Goal: Information Seeking & Learning: Learn about a topic

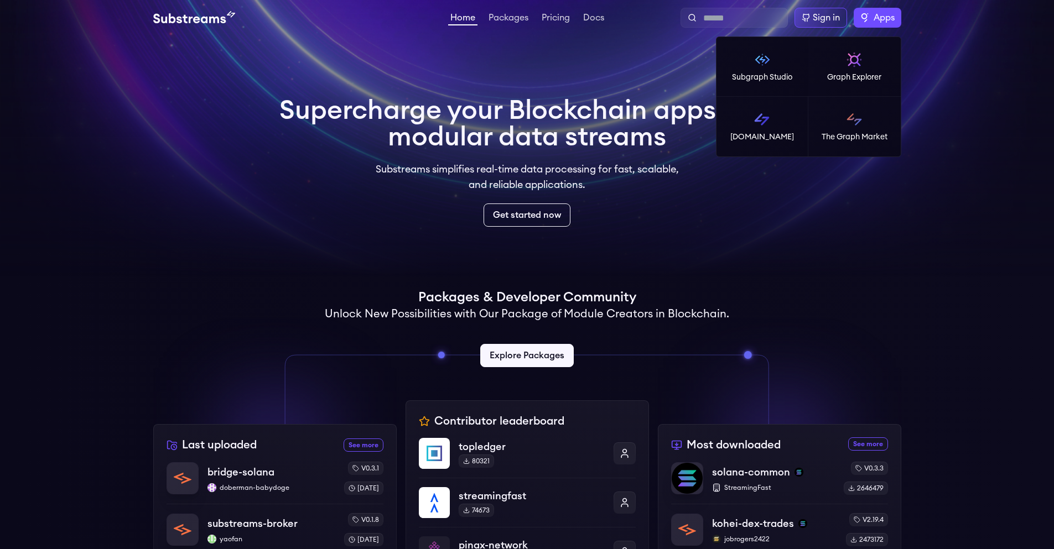
click at [897, 13] on label "Apps" at bounding box center [878, 18] width 48 height 20
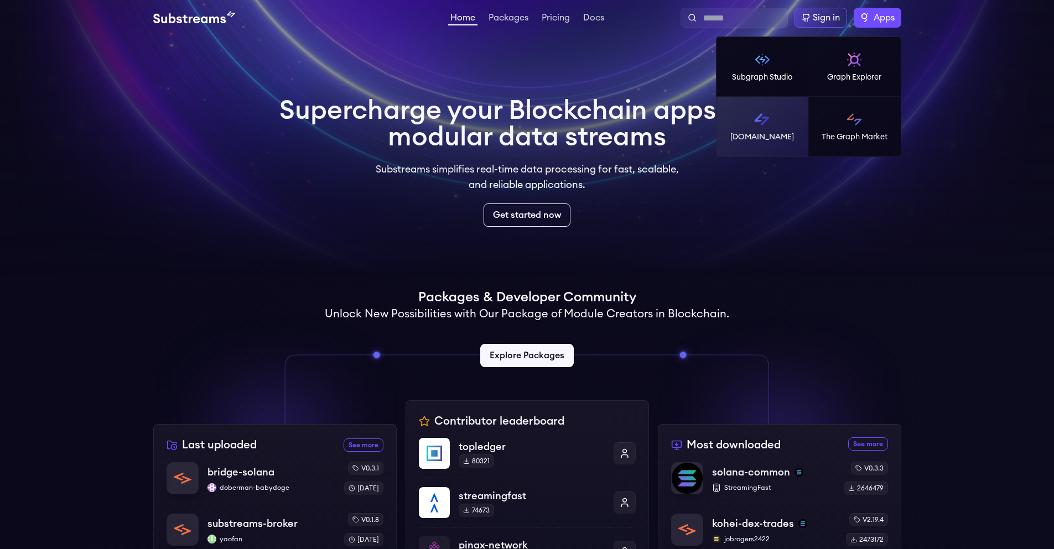
click at [789, 124] on link "[DOMAIN_NAME]" at bounding box center [762, 127] width 92 height 60
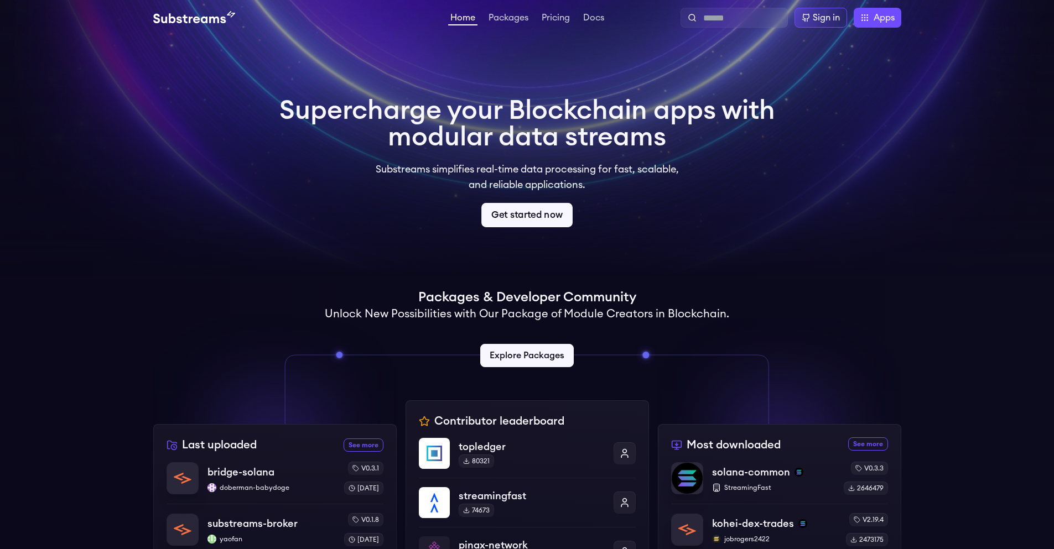
click at [517, 210] on link "Get started now" at bounding box center [526, 215] width 91 height 24
click at [592, 18] on link "Docs" at bounding box center [593, 18] width 25 height 11
click at [514, 20] on link "Packages" at bounding box center [508, 18] width 44 height 11
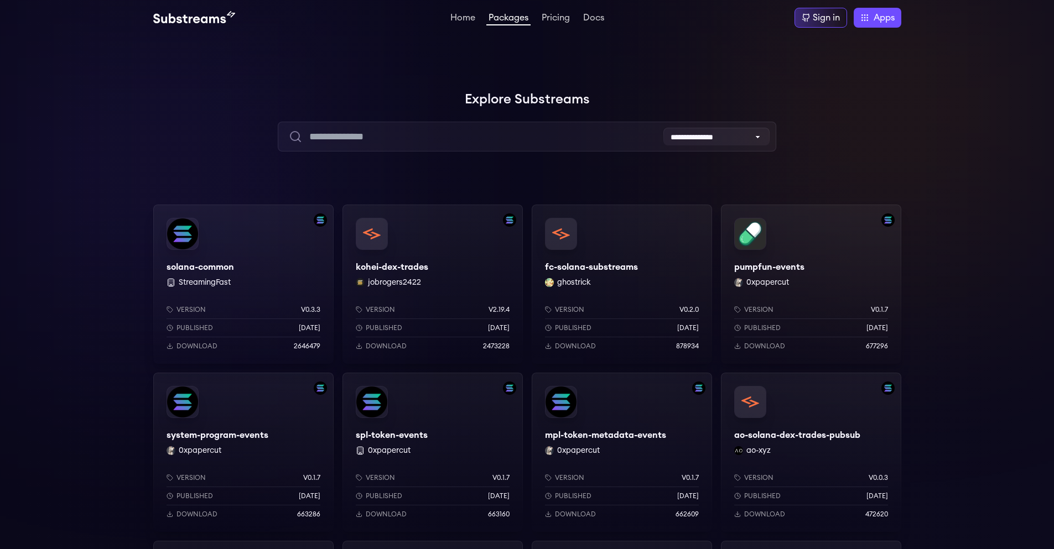
click at [564, 22] on link "Pricing" at bounding box center [555, 18] width 33 height 11
click at [571, 17] on link "Pricing" at bounding box center [555, 18] width 33 height 11
